Goal: Information Seeking & Learning: Understand process/instructions

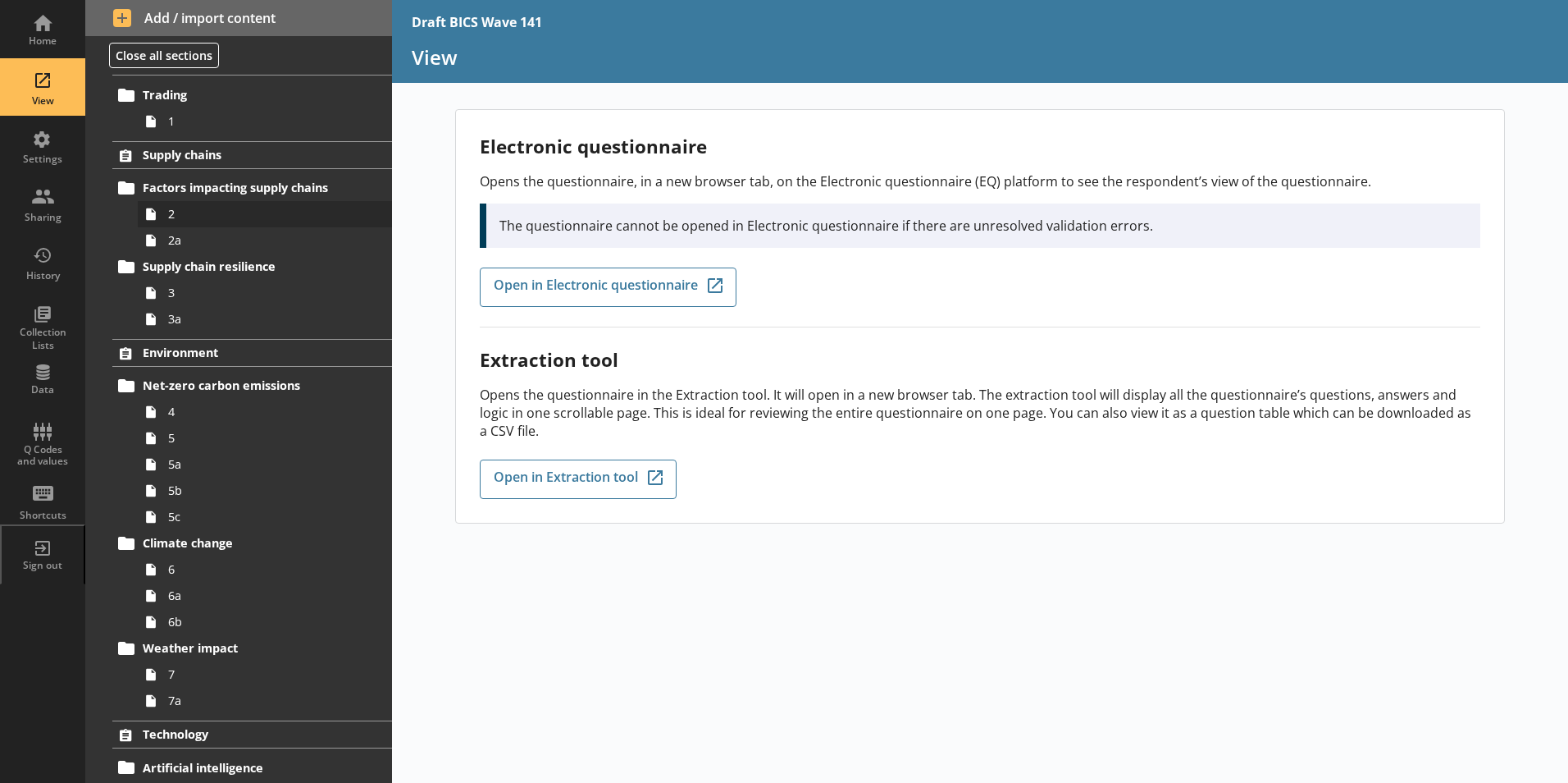
scroll to position [82, 0]
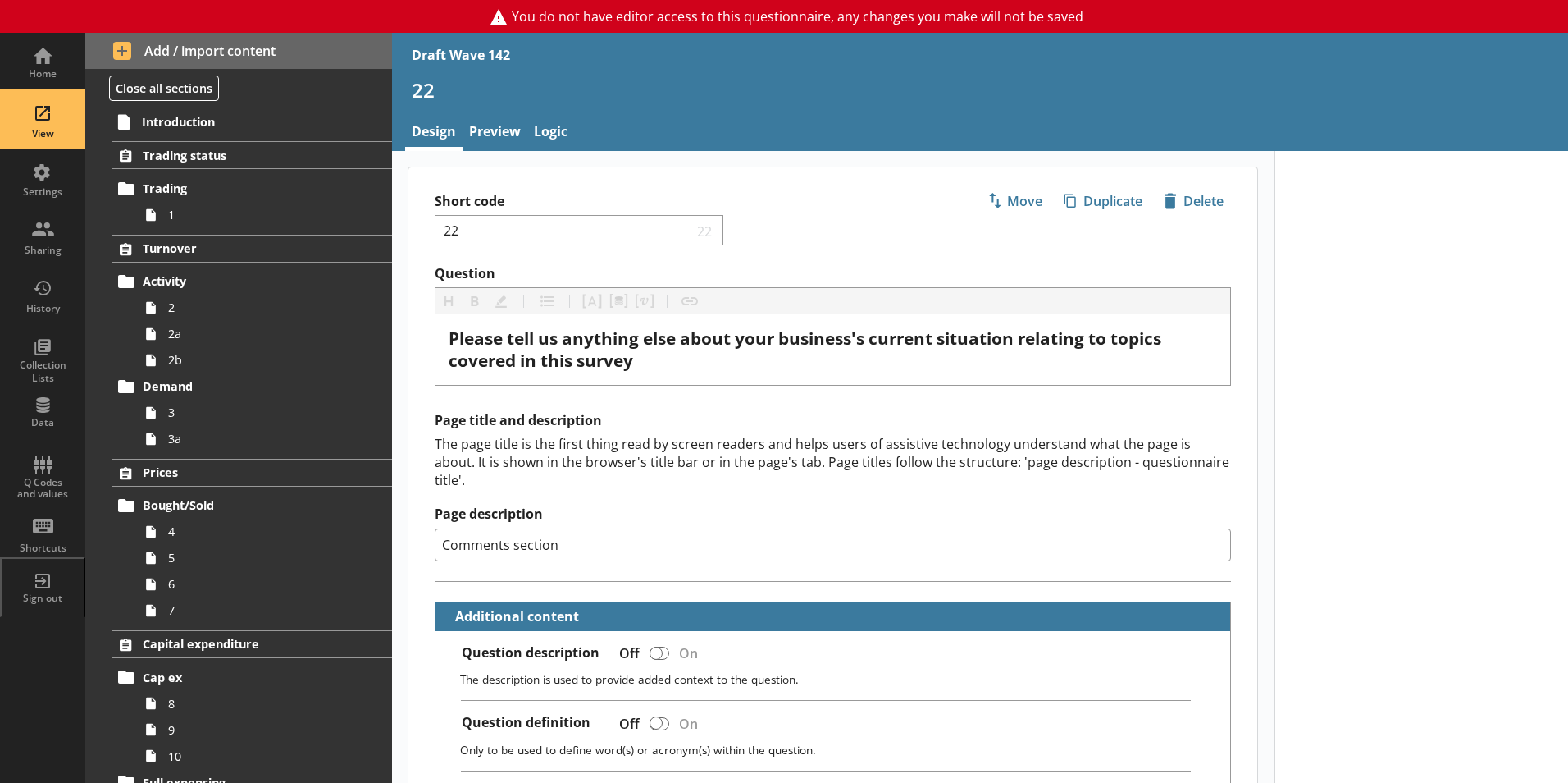
click at [33, 119] on div "View" at bounding box center [42, 119] width 57 height 57
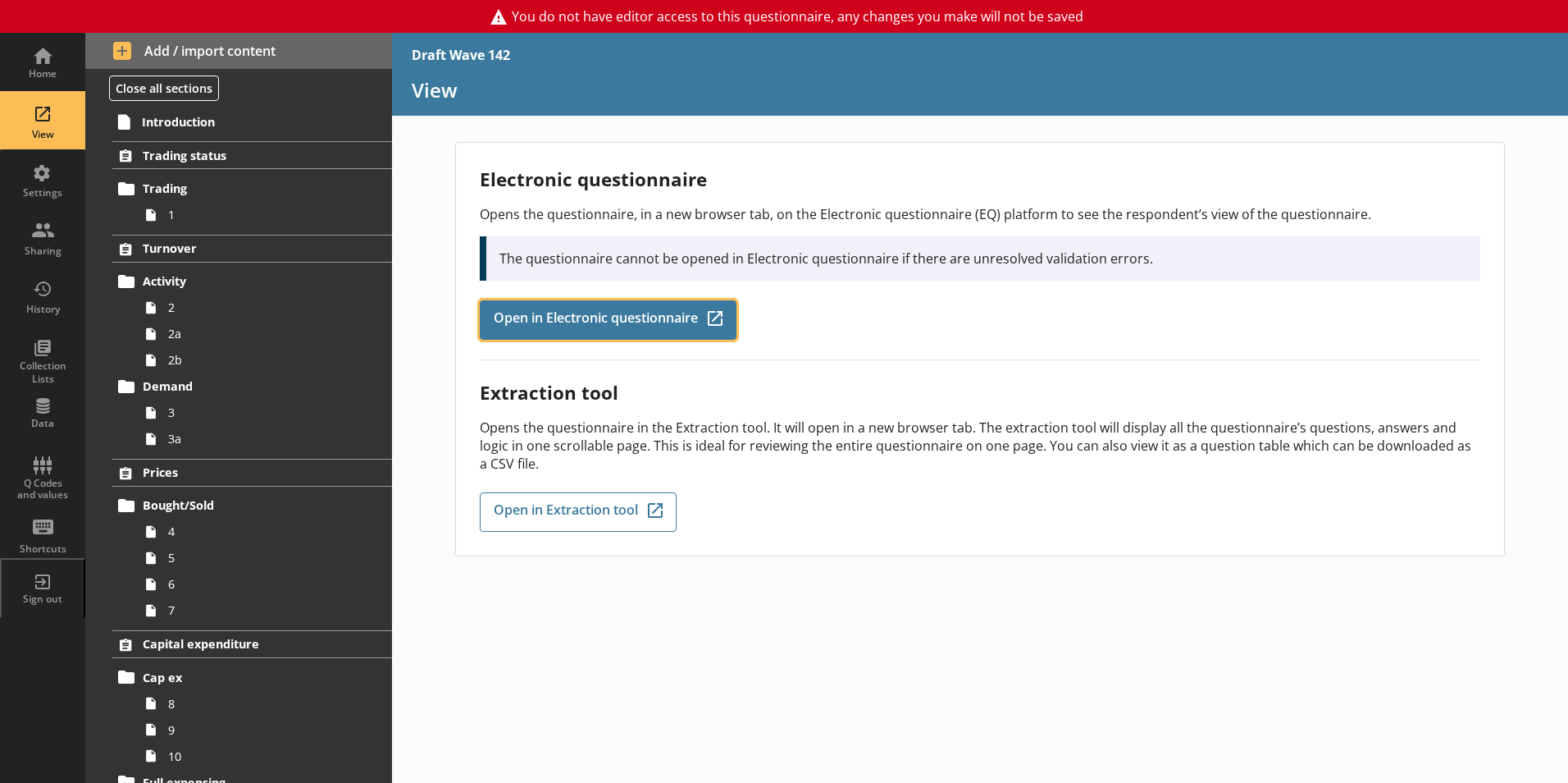
click at [579, 323] on span "Open in Electronic questionnaire" at bounding box center [596, 320] width 204 height 18
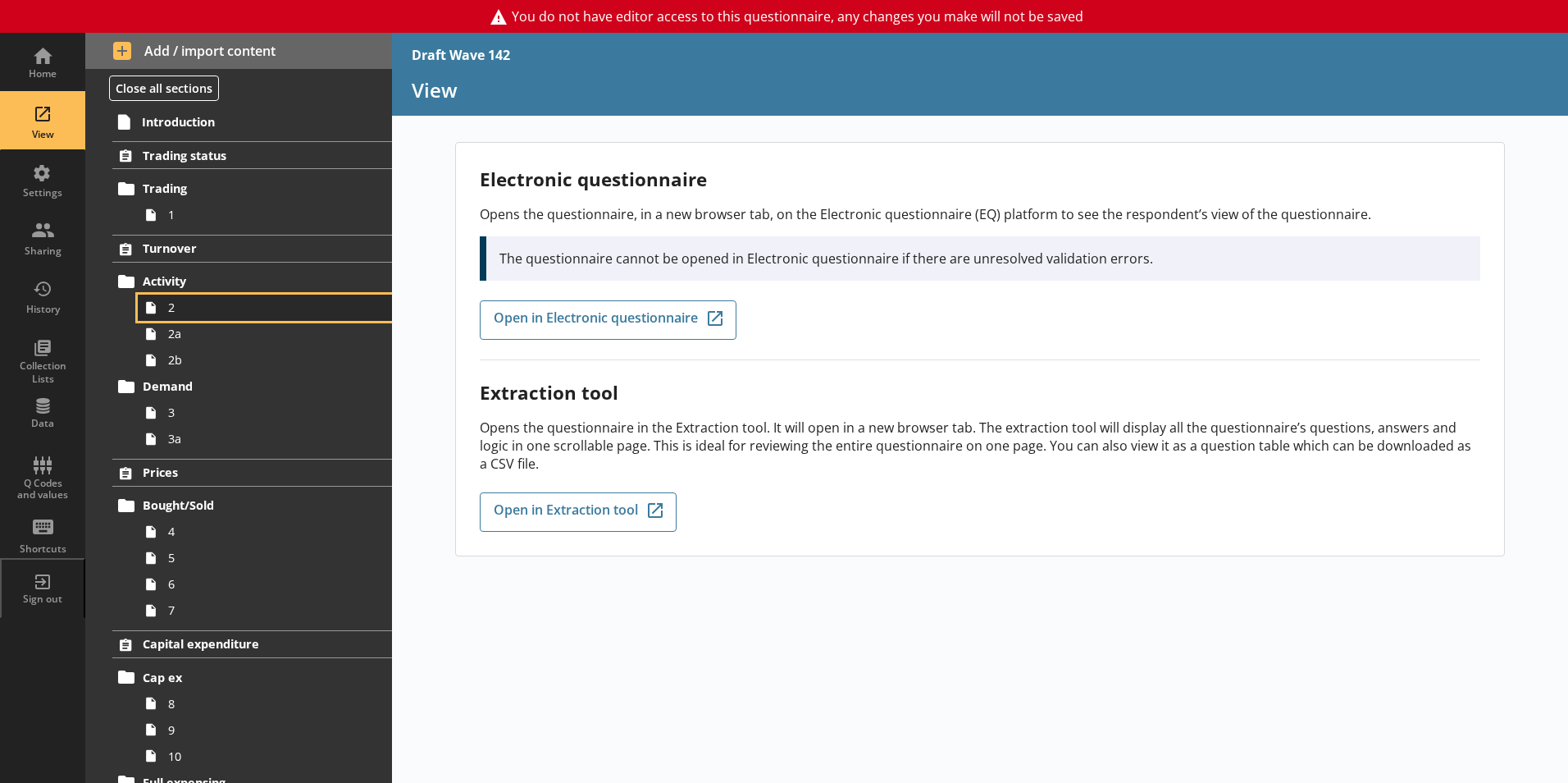
click at [172, 306] on span "2" at bounding box center [259, 307] width 182 height 16
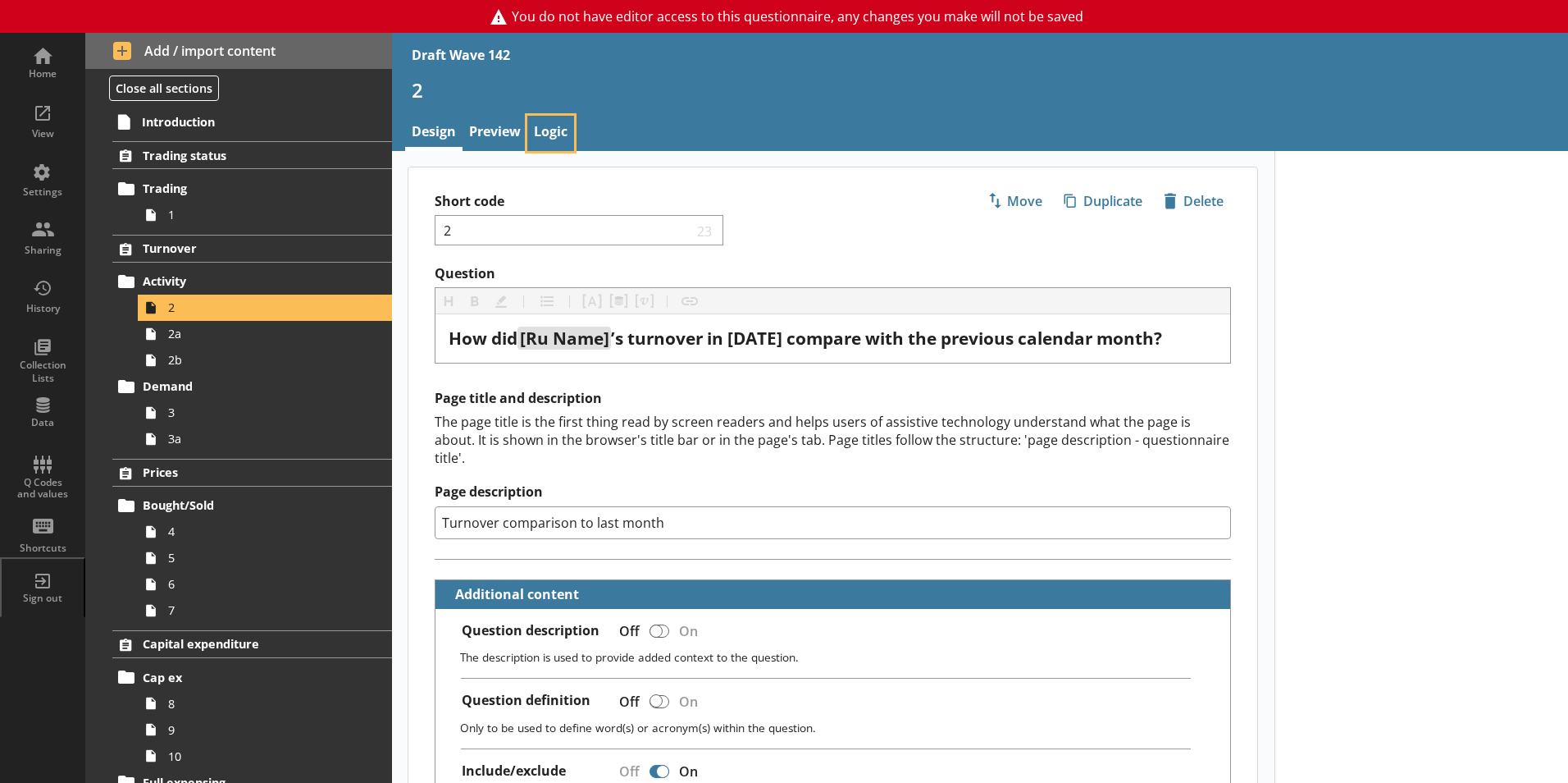
click at [558, 140] on link "Logic" at bounding box center [550, 133] width 47 height 35
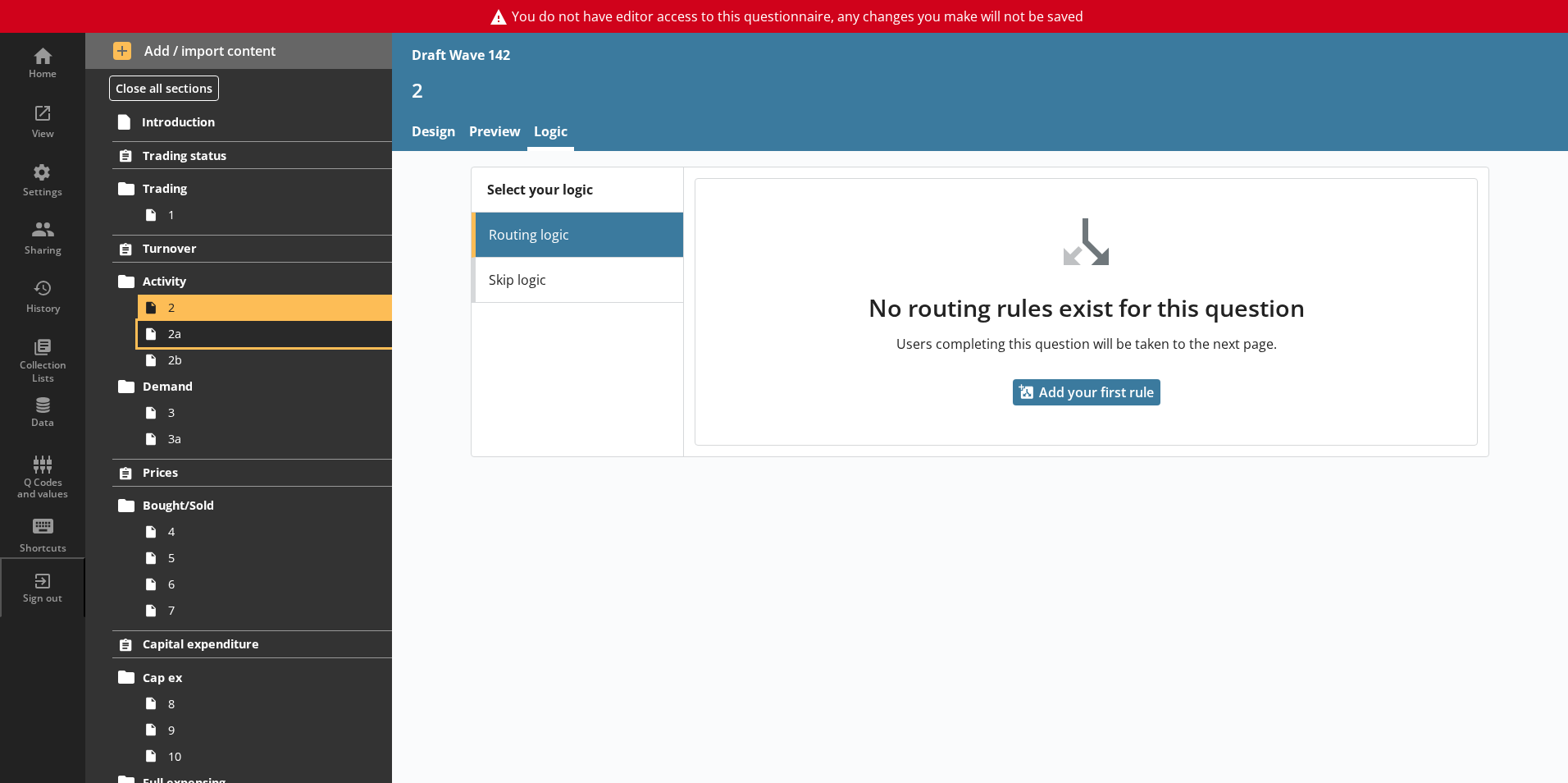
click at [188, 335] on span "2a" at bounding box center [259, 334] width 182 height 16
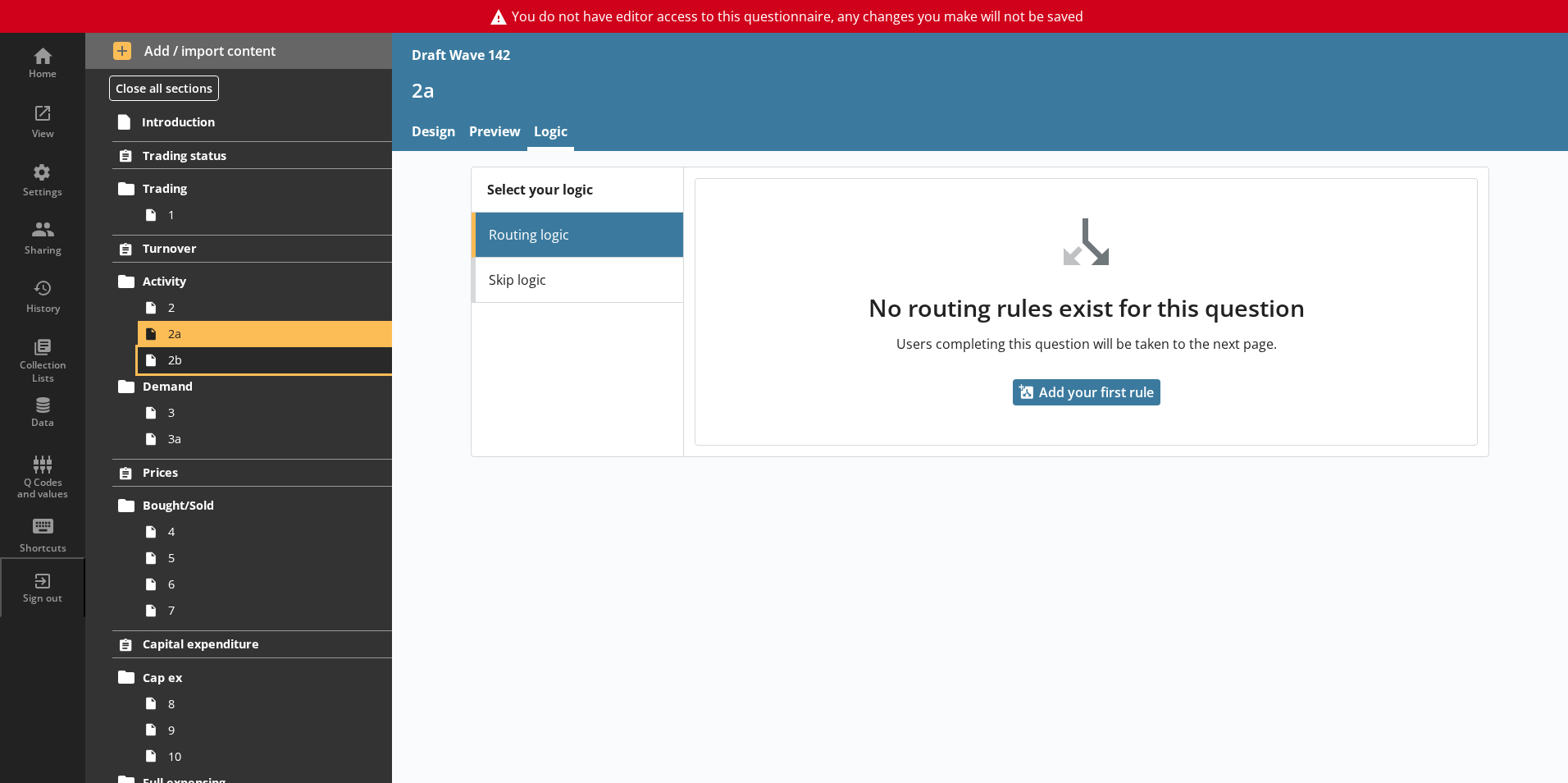
click at [177, 362] on span "2b" at bounding box center [259, 360] width 182 height 16
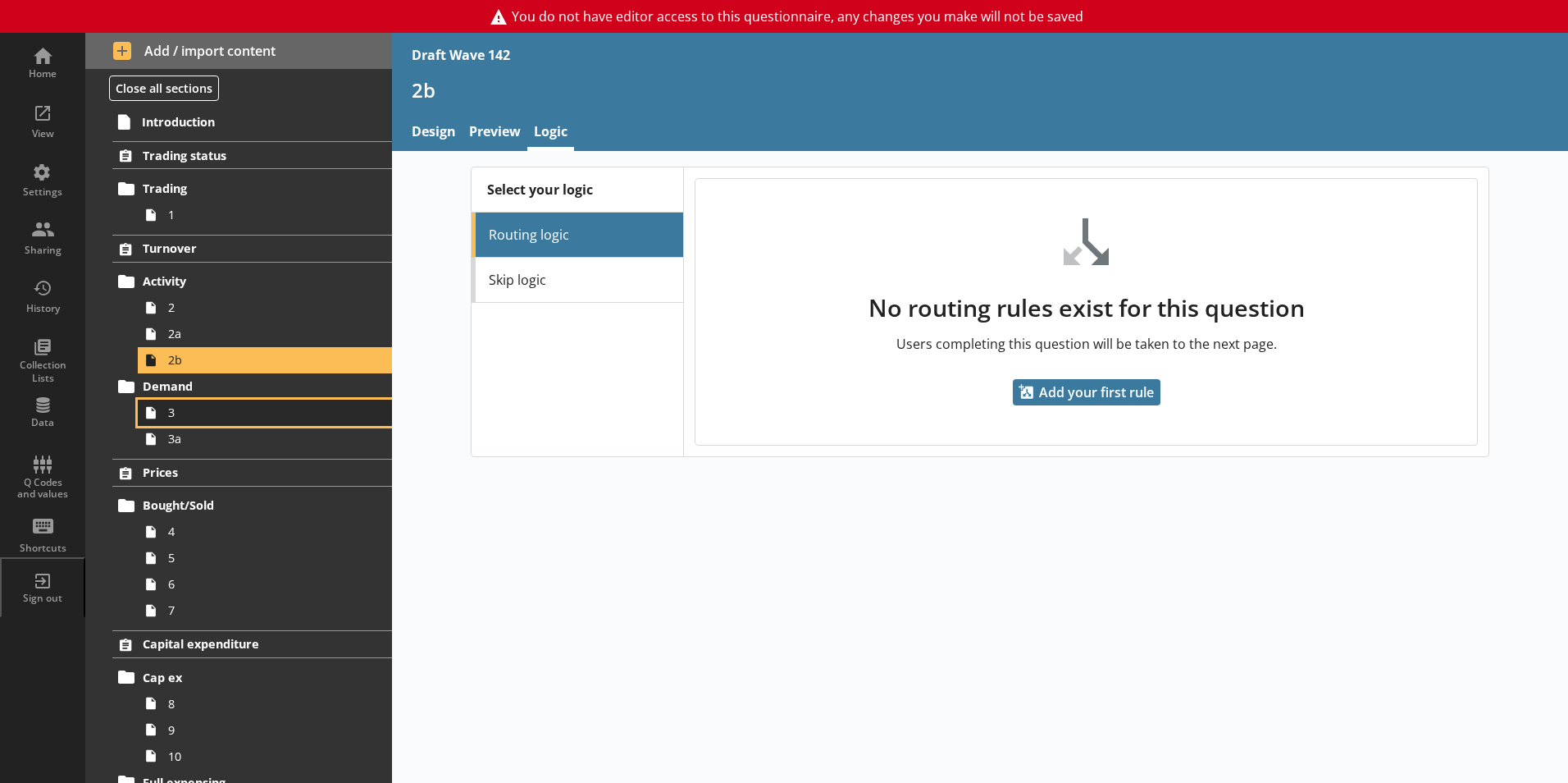
click at [173, 410] on span "3" at bounding box center [259, 412] width 182 height 16
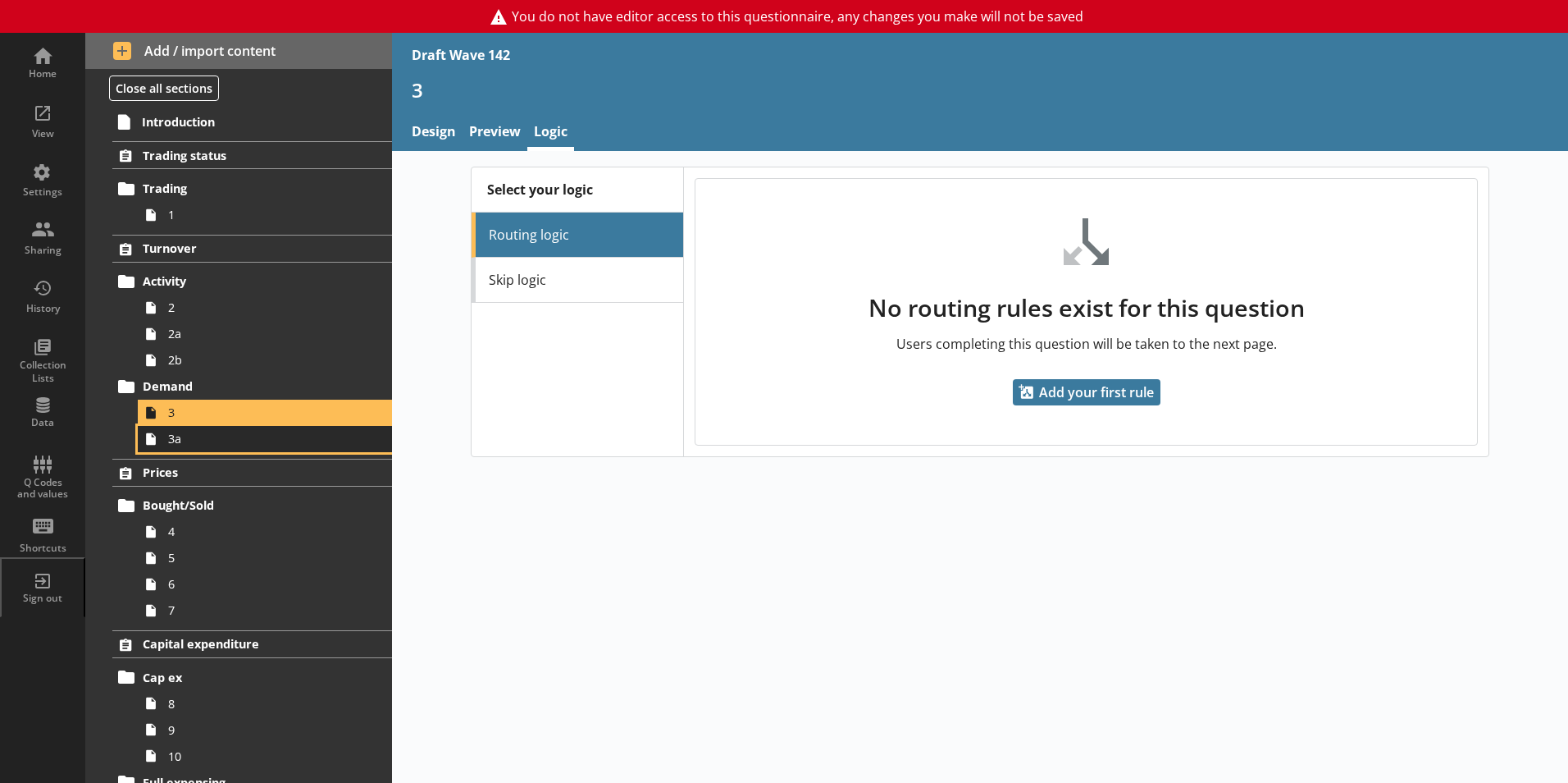
click at [172, 445] on span "3a" at bounding box center [259, 439] width 182 height 16
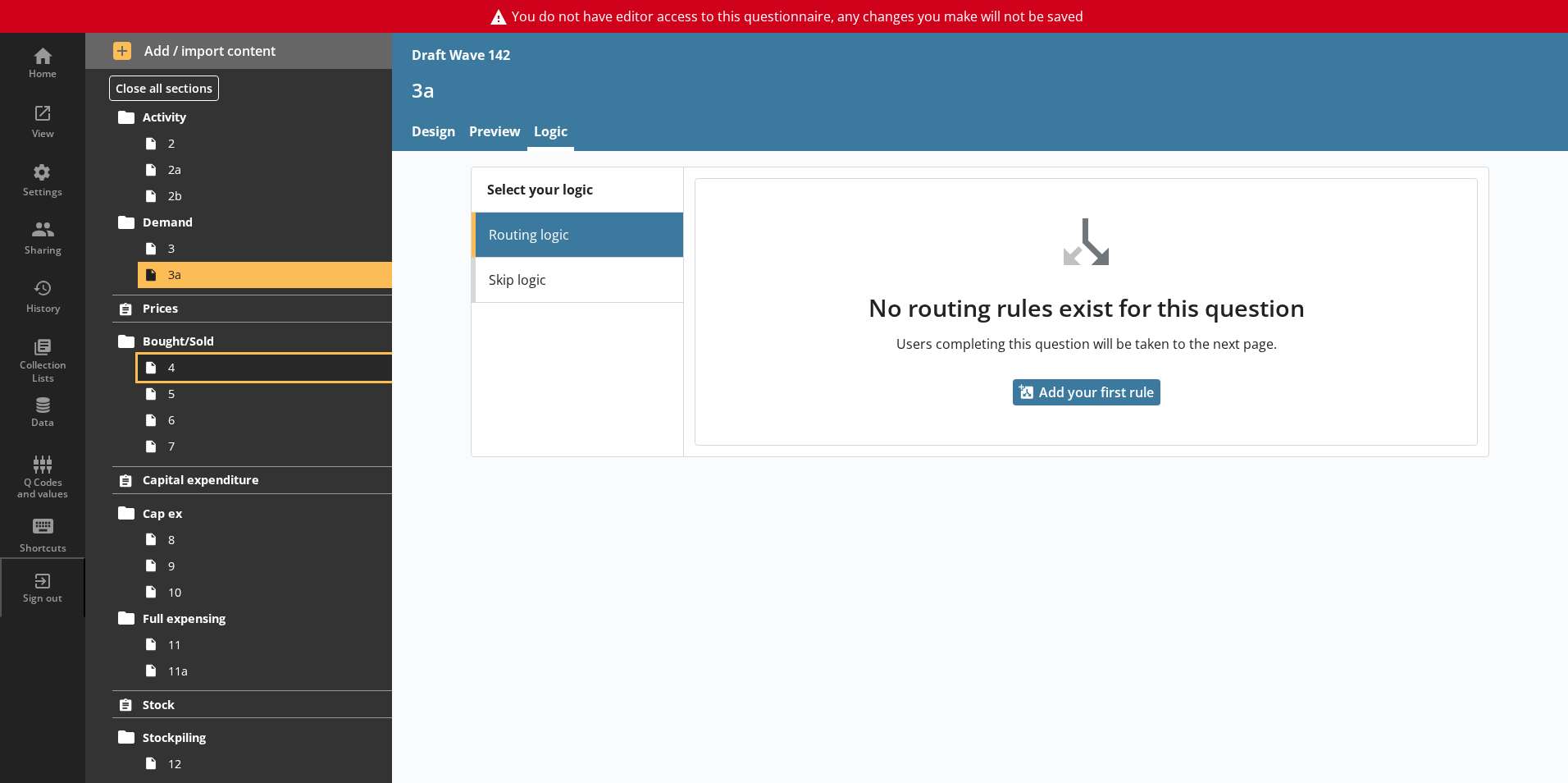
click at [173, 371] on span "4" at bounding box center [259, 367] width 182 height 16
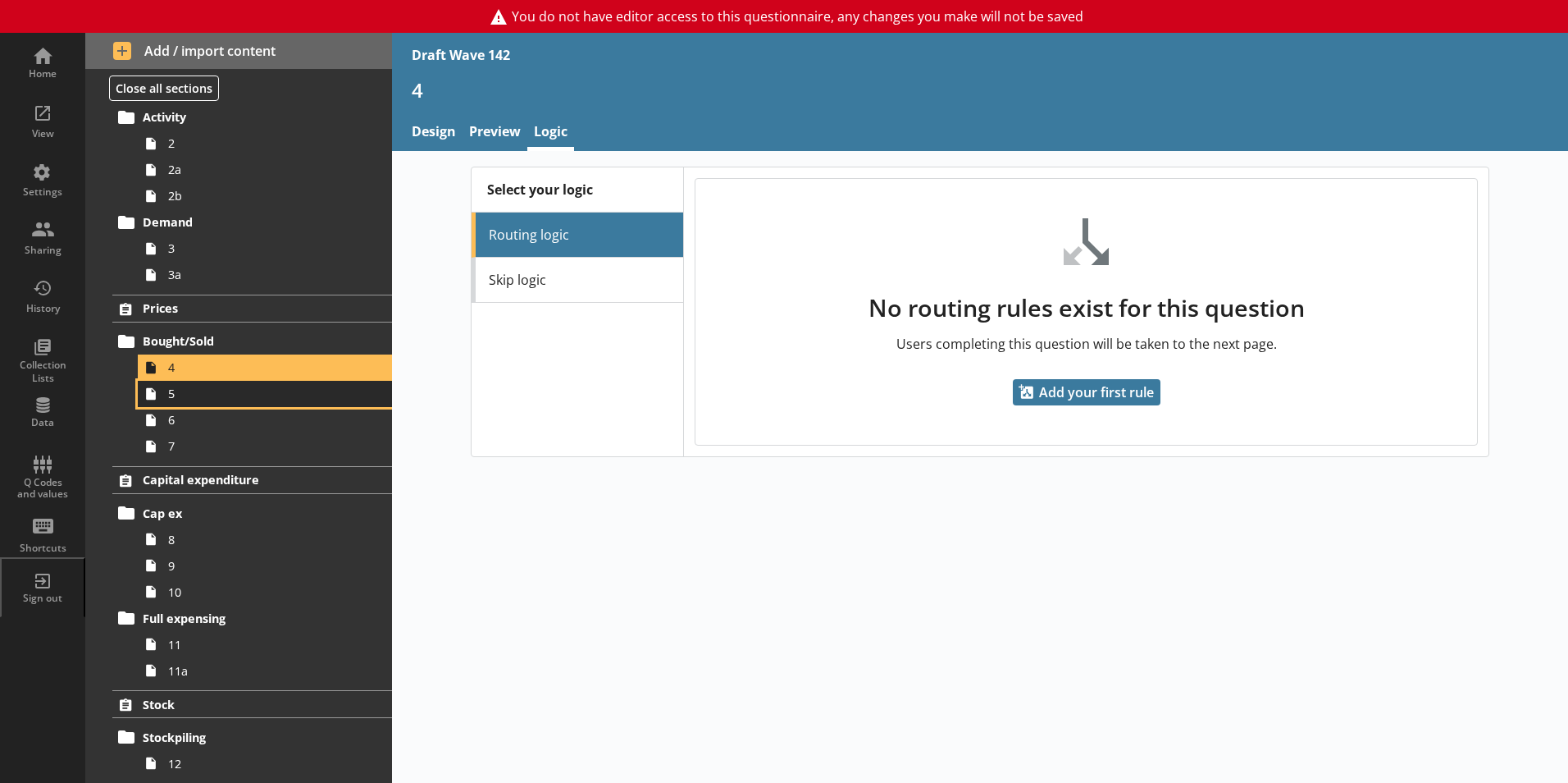
click at [175, 397] on span "5" at bounding box center [259, 394] width 182 height 16
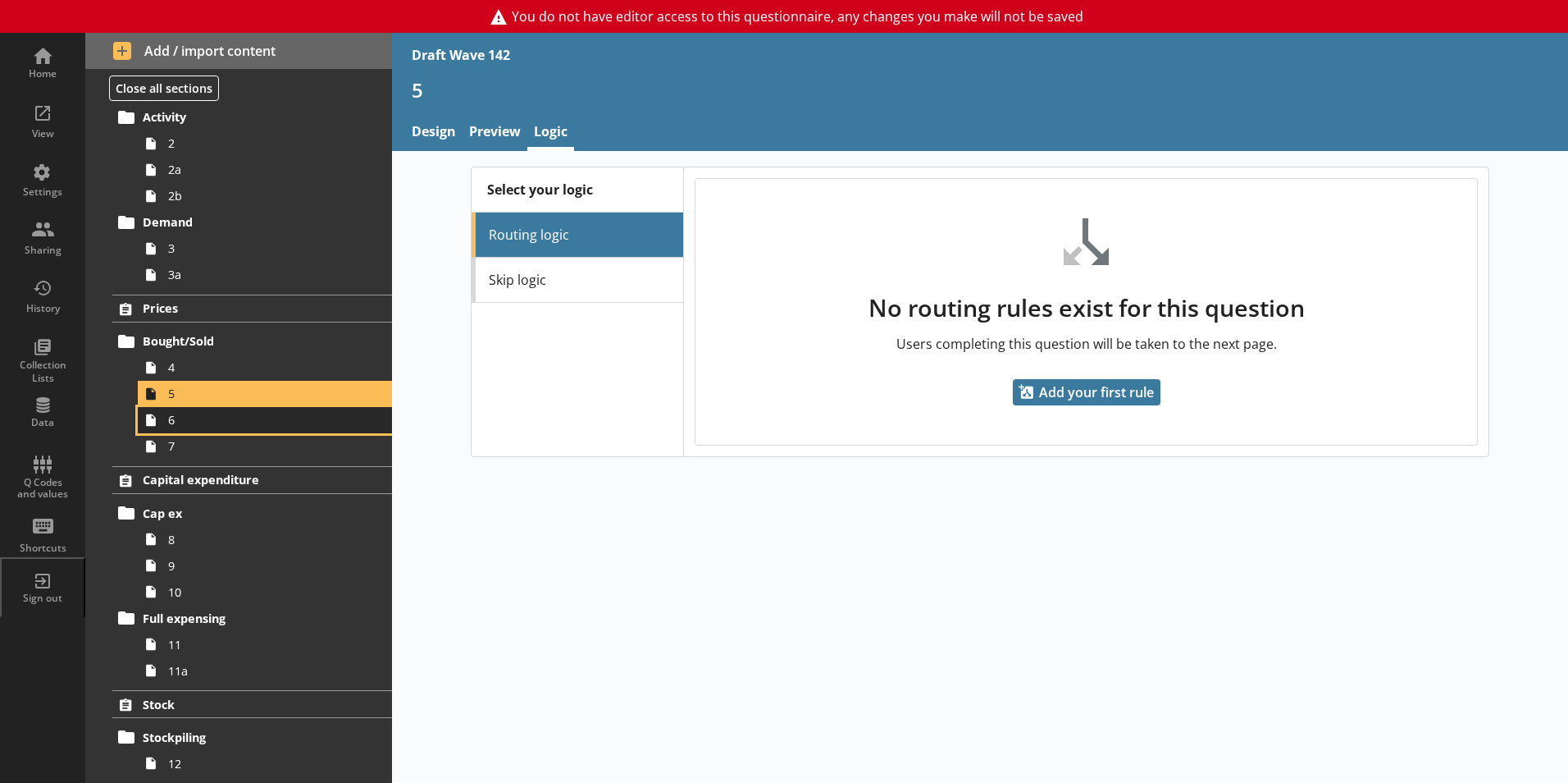
click at [175, 425] on span "6" at bounding box center [259, 420] width 182 height 16
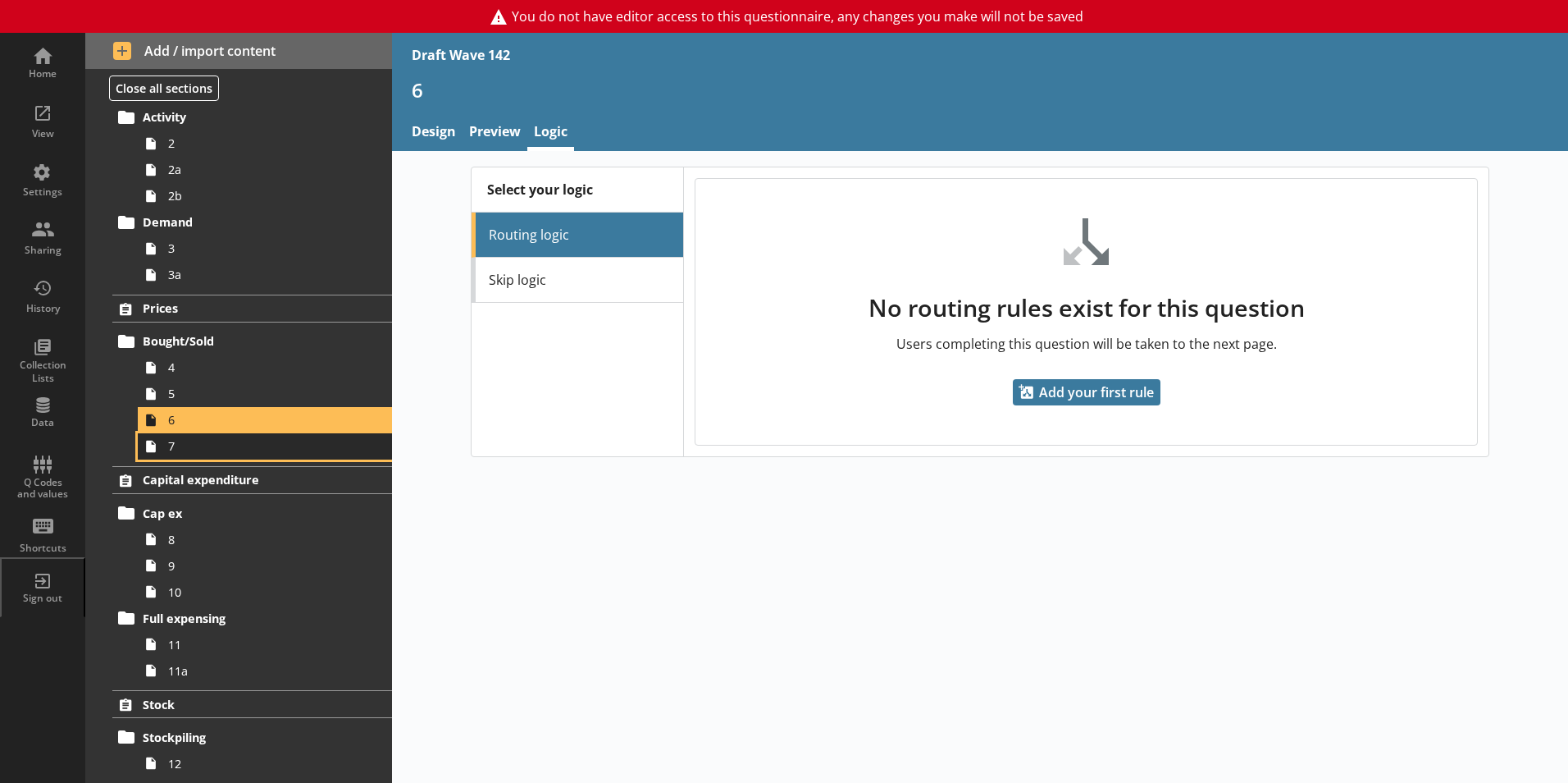
click at [164, 449] on link "7" at bounding box center [264, 447] width 254 height 26
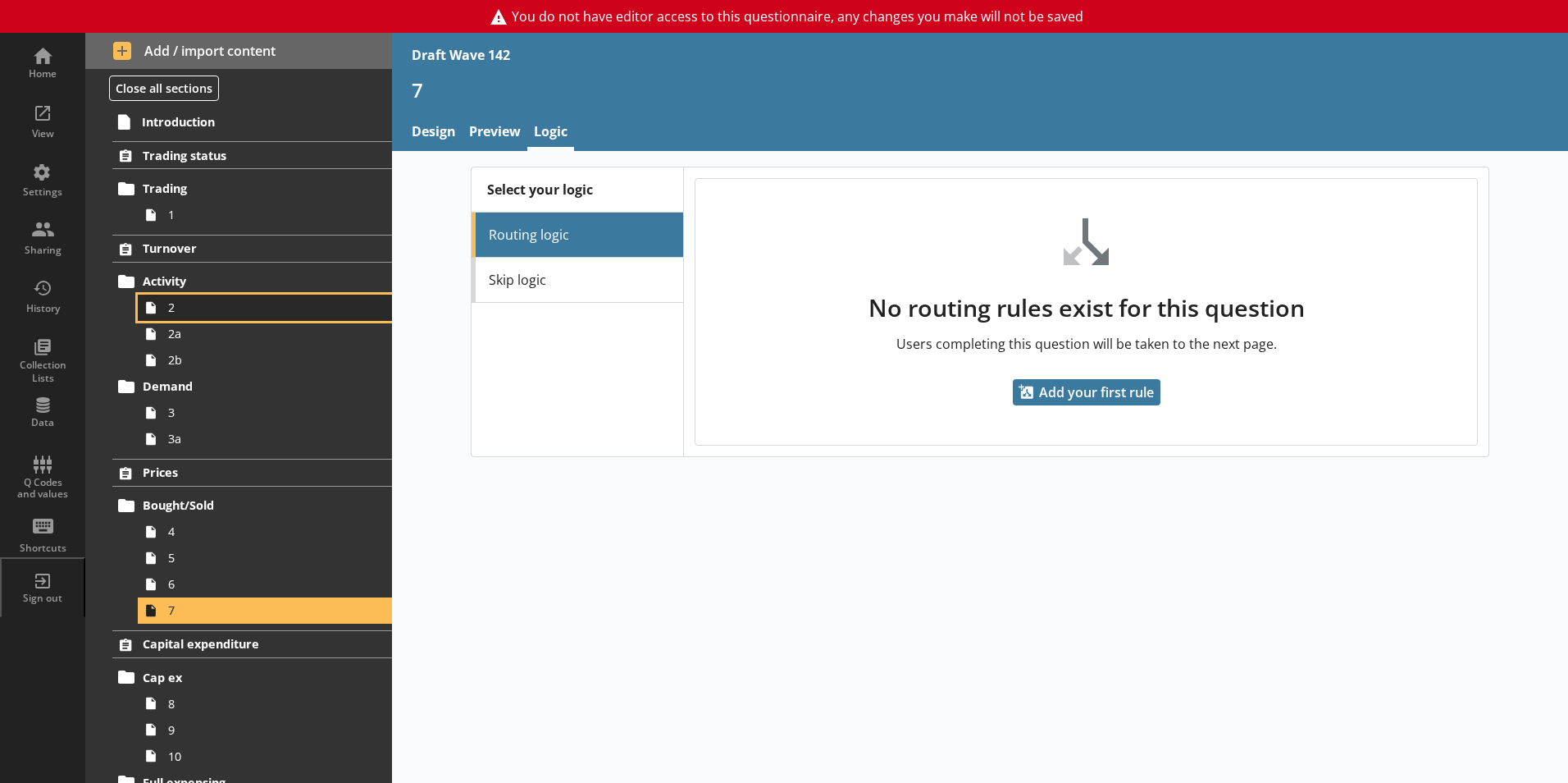
click at [185, 312] on span "2" at bounding box center [259, 307] width 182 height 16
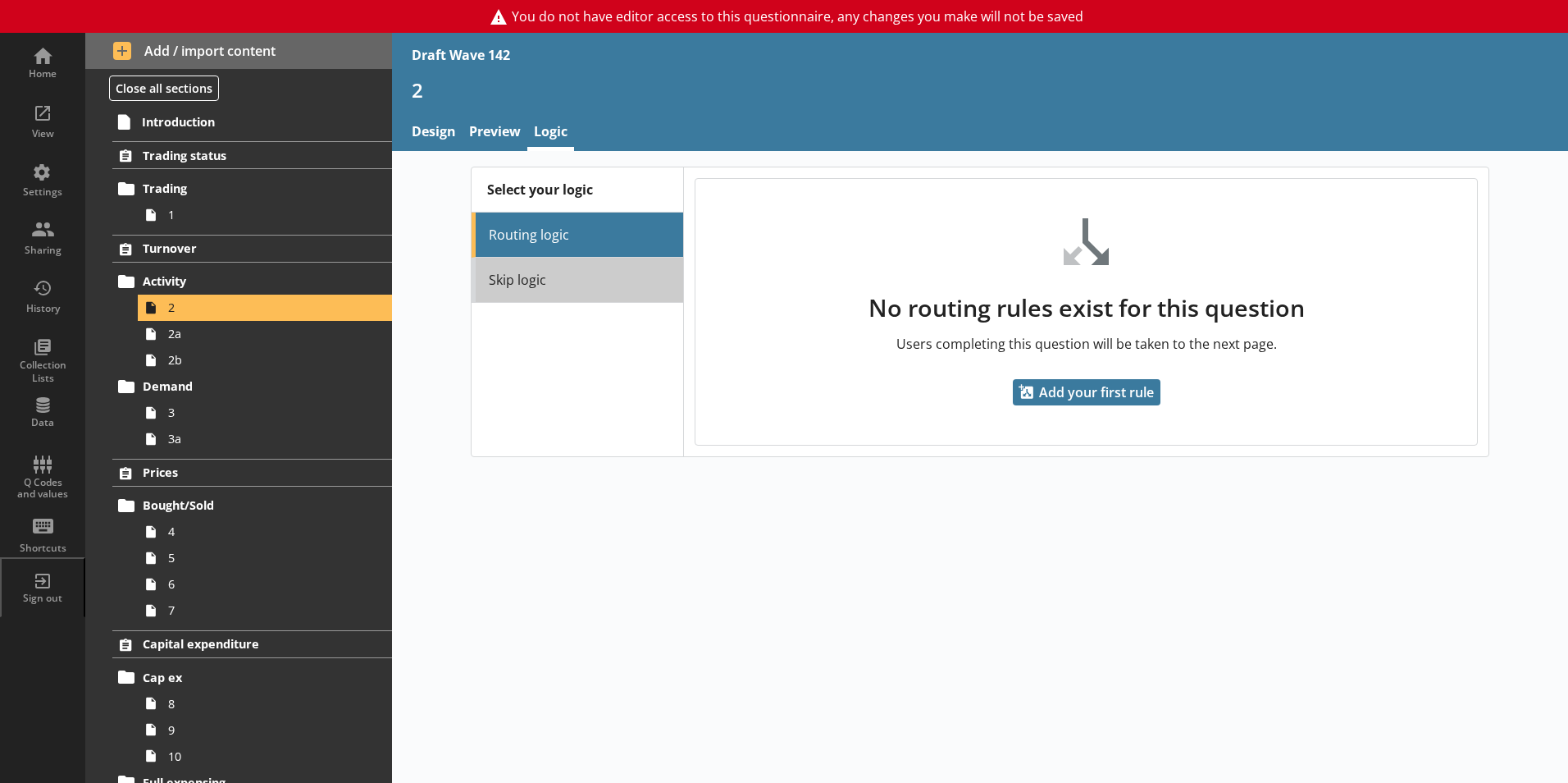
click at [506, 288] on link "Skip logic" at bounding box center [578, 279] width 211 height 45
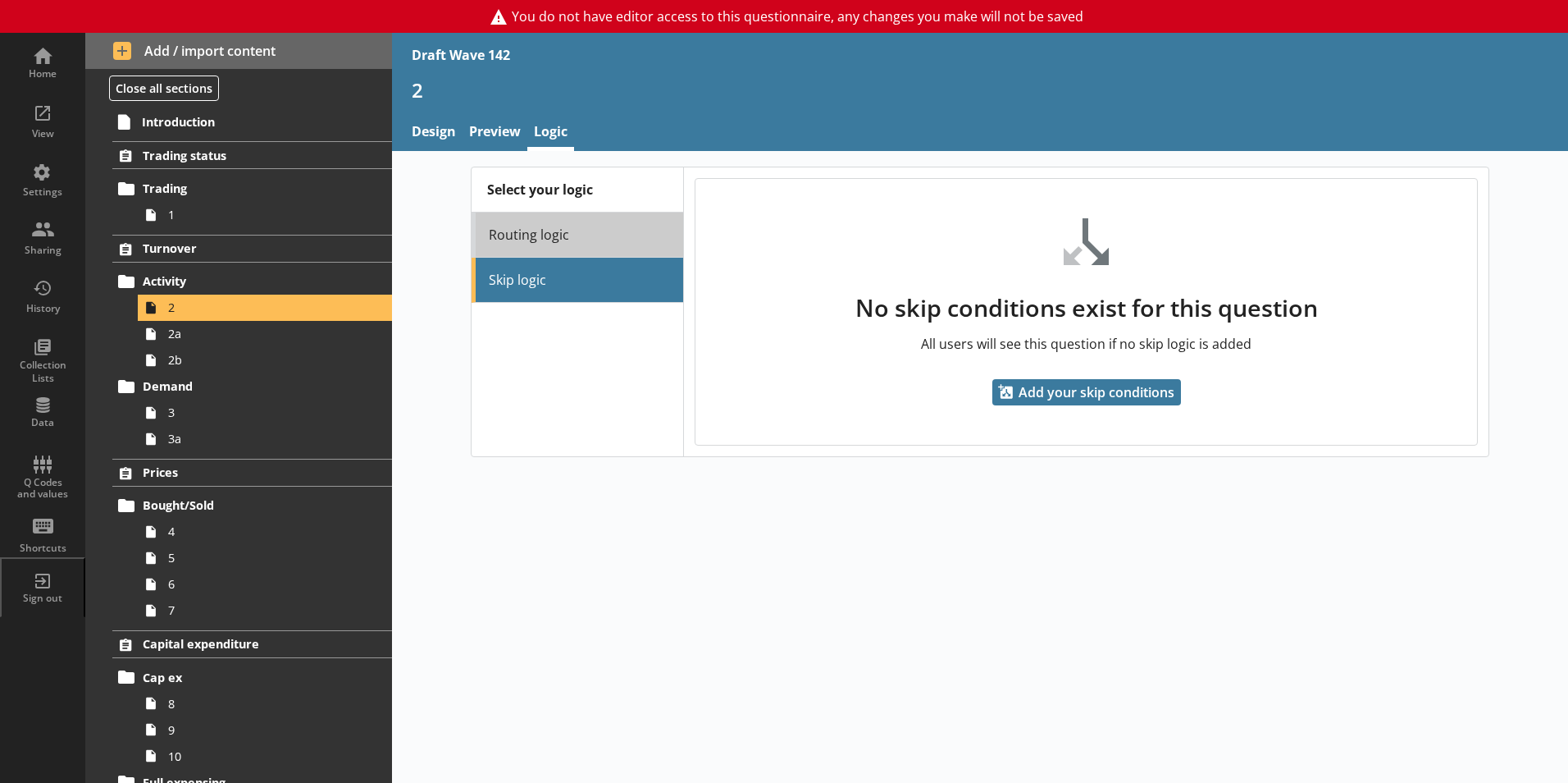
click at [519, 236] on link "Routing logic" at bounding box center [578, 234] width 211 height 45
